Goal: Navigation & Orientation: Find specific page/section

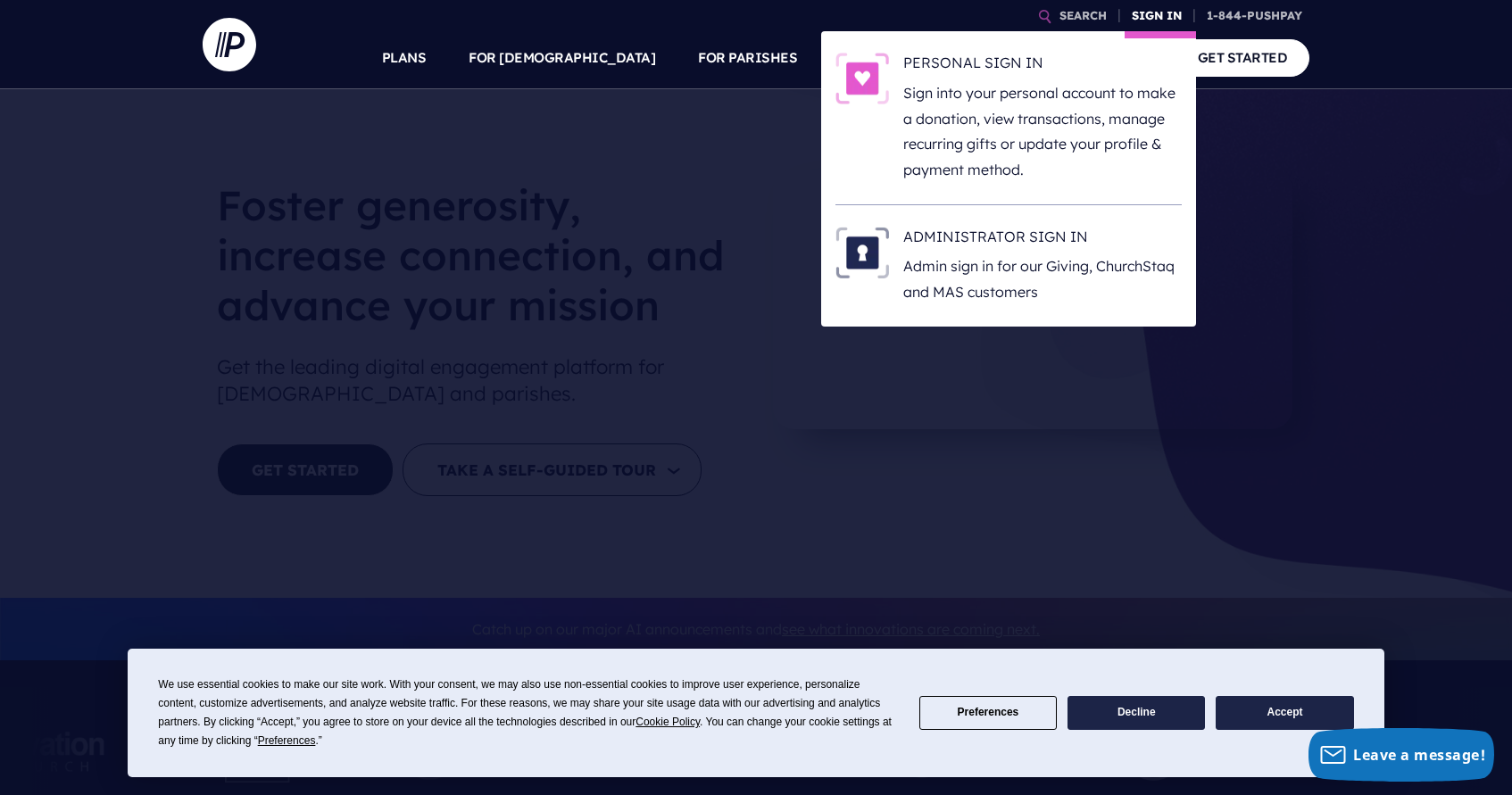
click at [1139, 14] on link "SIGN IN" at bounding box center [1157, 15] width 65 height 31
click at [968, 235] on h6 "ADMINISTRATOR SIGN IN" at bounding box center [1042, 240] width 279 height 27
click at [1147, 16] on link "SIGN IN" at bounding box center [1157, 15] width 65 height 31
click at [994, 250] on h6 "ADMINISTRATOR SIGN IN" at bounding box center [1042, 240] width 279 height 27
